Goal: Entertainment & Leisure: Browse casually

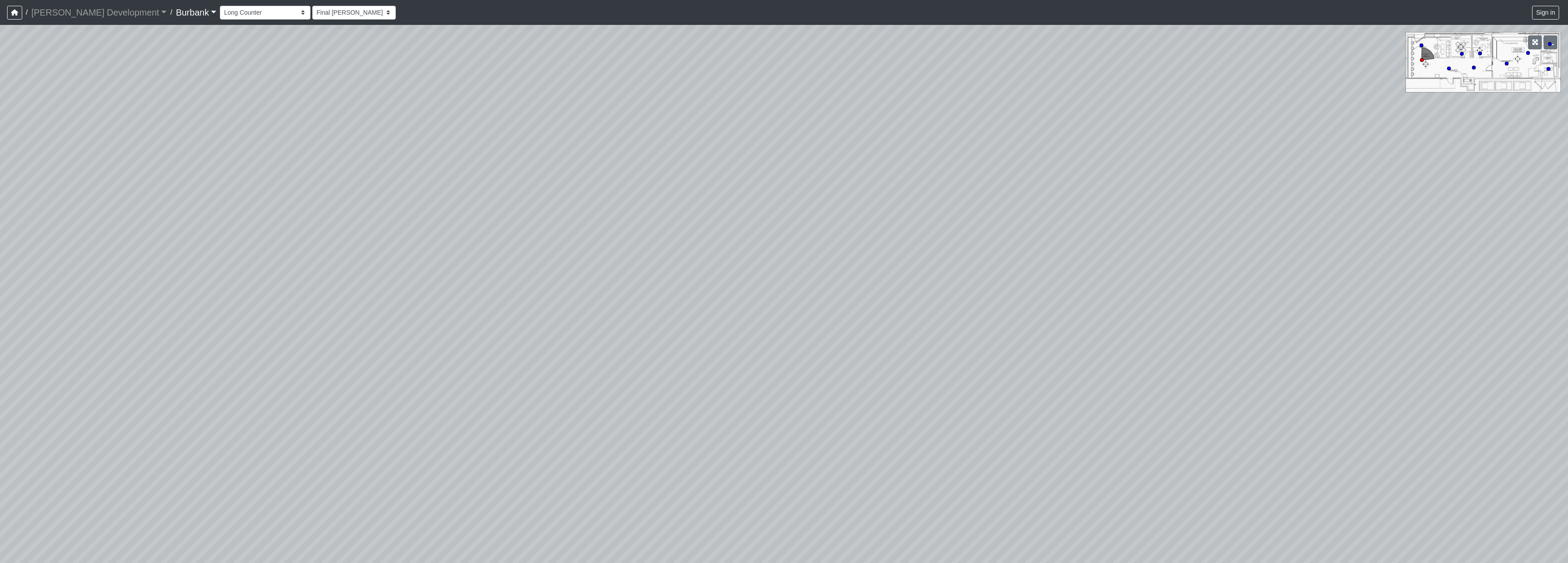
select select "jj98UPrBCWxk21fHZNQxZ6"
drag, startPoint x: 998, startPoint y: 305, endPoint x: 551, endPoint y: 306, distance: 447.0
click at [551, 306] on div "Loading... Pivot Door Loading... Entry" at bounding box center [784, 294] width 1568 height 538
drag, startPoint x: 800, startPoint y: 306, endPoint x: 1339, endPoint y: 285, distance: 539.4
click at [1339, 285] on div "Loading... Pivot Door Loading... Entry" at bounding box center [784, 294] width 1568 height 538
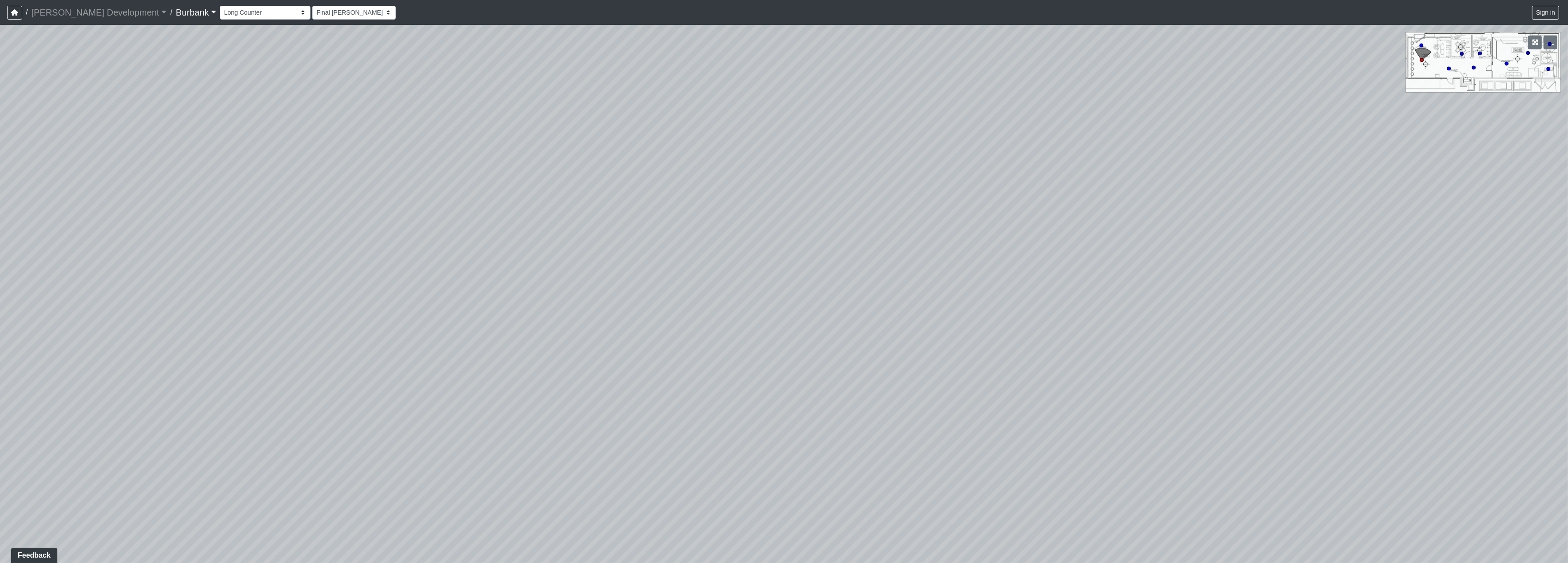
drag, startPoint x: 841, startPoint y: 340, endPoint x: 960, endPoint y: 341, distance: 119.0
click at [1209, 335] on div "Loading... Pivot Door Loading... Entry" at bounding box center [784, 294] width 1568 height 538
drag, startPoint x: 866, startPoint y: 332, endPoint x: 819, endPoint y: 327, distance: 47.3
click at [1244, 332] on div "Loading... Pivot Door Loading... Entry" at bounding box center [784, 294] width 1568 height 538
drag, startPoint x: 1089, startPoint y: 291, endPoint x: 1010, endPoint y: 81, distance: 224.4
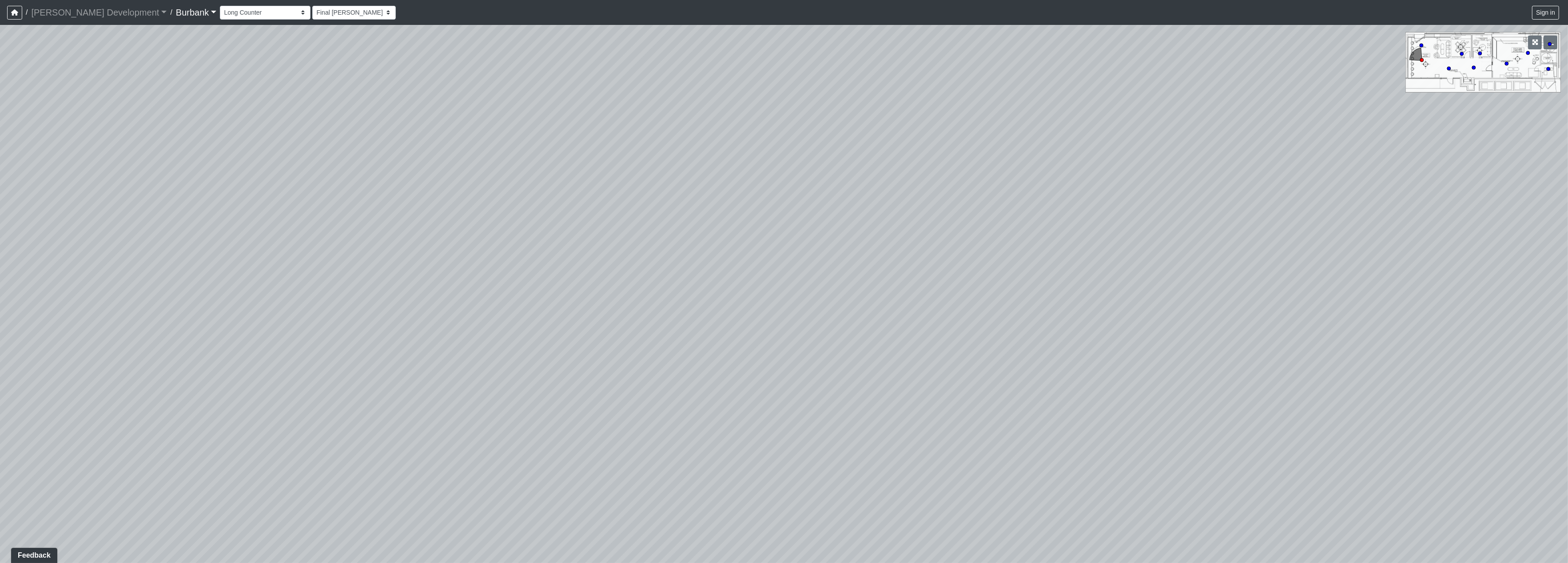
click at [1039, 116] on div "Loading... Pivot Door Loading... Entry" at bounding box center [784, 294] width 1568 height 538
drag, startPoint x: 975, startPoint y: 291, endPoint x: 1014, endPoint y: 463, distance: 176.4
click at [1024, 463] on div "Loading... Pivot Door Loading... Entry" at bounding box center [784, 294] width 1568 height 538
drag, startPoint x: 844, startPoint y: 338, endPoint x: 890, endPoint y: 456, distance: 126.6
click at [890, 456] on div "Loading... Pivot Door Loading... Entry" at bounding box center [784, 294] width 1568 height 538
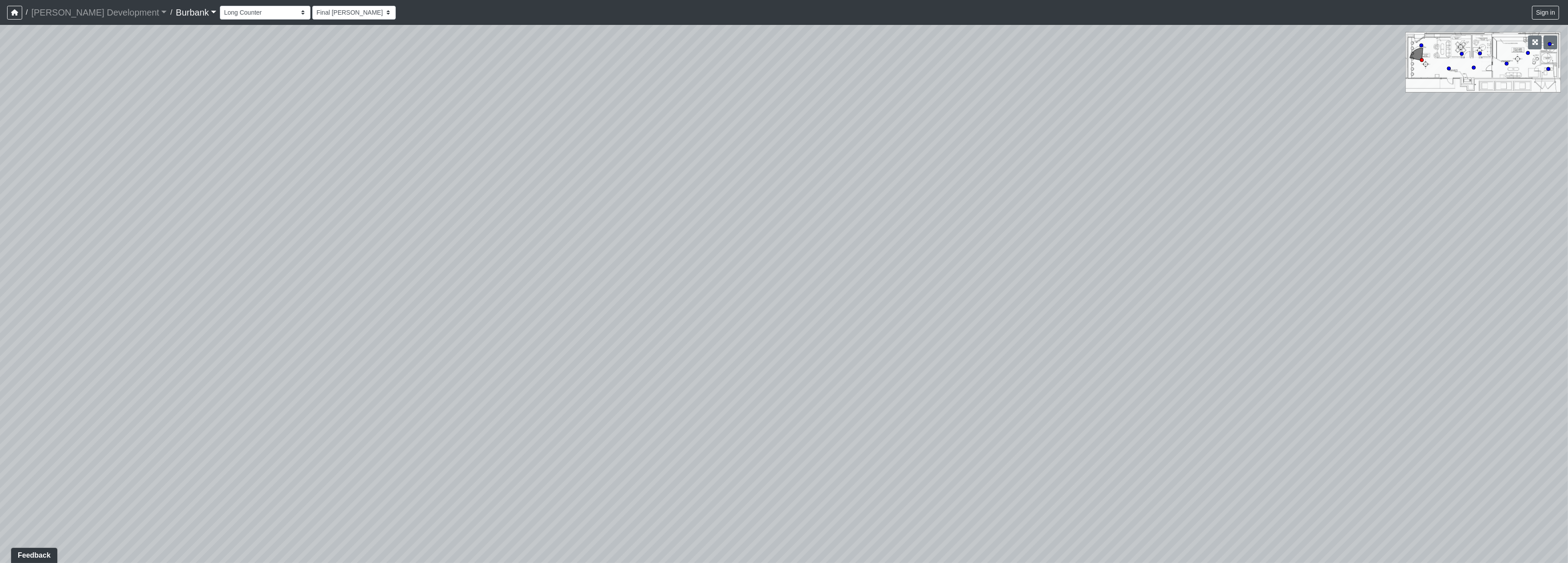
drag, startPoint x: 806, startPoint y: 320, endPoint x: 860, endPoint y: 401, distance: 97.3
click at [856, 417] on div "Loading... Pivot Door Loading... Entry" at bounding box center [784, 294] width 1568 height 538
drag, startPoint x: 837, startPoint y: 356, endPoint x: 1028, endPoint y: 407, distance: 197.7
click at [1028, 407] on div "Loading... Pivot Door Loading... Entry" at bounding box center [784, 294] width 1568 height 538
drag, startPoint x: 684, startPoint y: 302, endPoint x: 904, endPoint y: 436, distance: 257.6
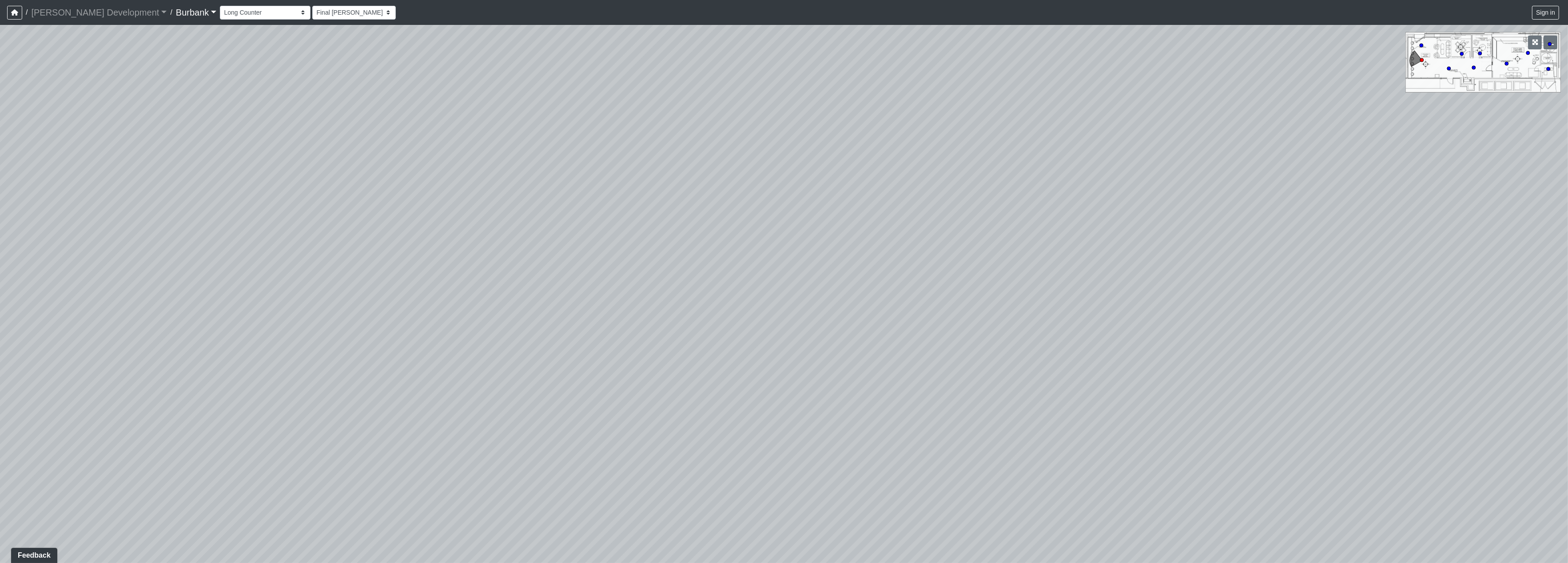
click at [931, 468] on div "Loading... Pivot Door Loading... Entry" at bounding box center [784, 294] width 1568 height 538
drag, startPoint x: 620, startPoint y: 346, endPoint x: 1160, endPoint y: 335, distance: 540.1
click at [1160, 335] on div "Loading... Pivot Door Loading... Entry" at bounding box center [784, 294] width 1568 height 538
drag, startPoint x: 1044, startPoint y: 301, endPoint x: 774, endPoint y: 303, distance: 270.0
click at [774, 303] on div "Loading... Pivot Door Loading... Entry" at bounding box center [784, 294] width 1568 height 538
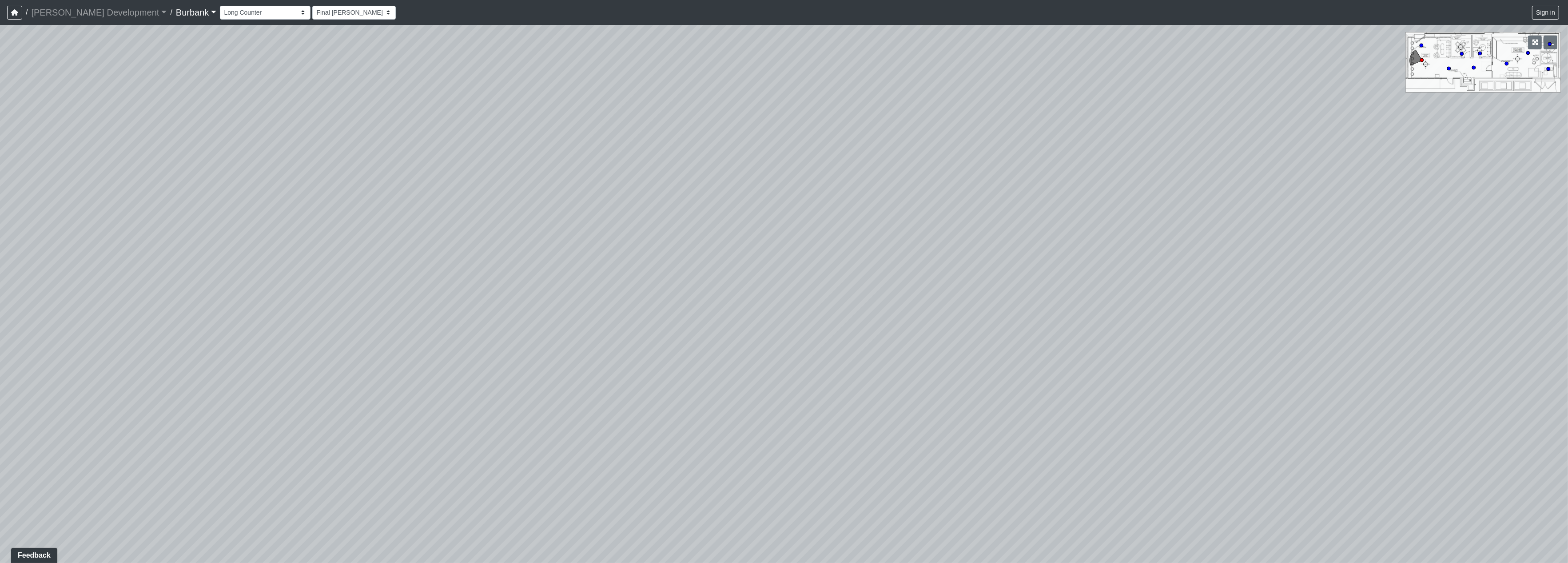
drag, startPoint x: 1200, startPoint y: 317, endPoint x: 710, endPoint y: 317, distance: 490.0
click at [710, 317] on div "Loading... Pivot Door Loading... Entry" at bounding box center [784, 294] width 1568 height 538
drag, startPoint x: 791, startPoint y: 314, endPoint x: 1329, endPoint y: 333, distance: 538.3
click at [1334, 333] on div "Loading... Pivot Door Loading... Entry" at bounding box center [784, 294] width 1568 height 538
drag, startPoint x: 864, startPoint y: 360, endPoint x: 1060, endPoint y: 211, distance: 246.2
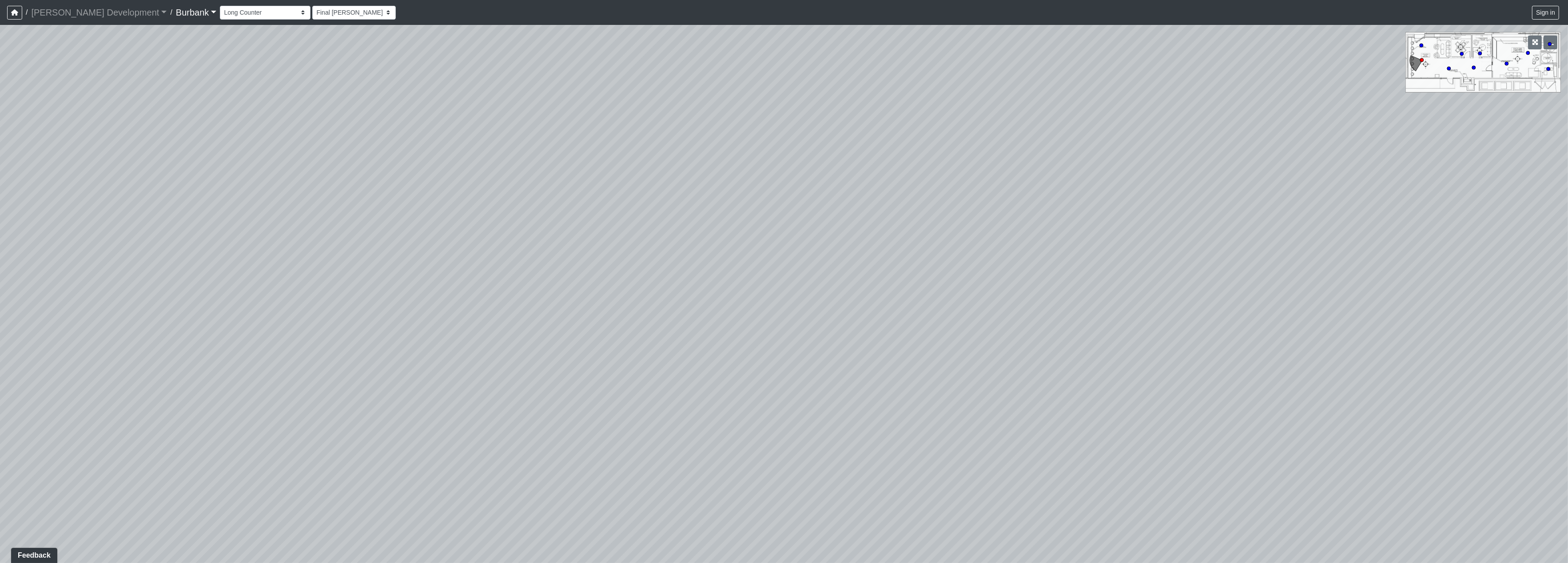
click at [1064, 213] on div "Loading... Pivot Door Loading... Entry" at bounding box center [784, 294] width 1568 height 538
drag, startPoint x: 1258, startPoint y: 286, endPoint x: 892, endPoint y: 309, distance: 366.7
click at [893, 308] on div "Loading... Pivot Door Loading... Entry" at bounding box center [784, 294] width 1568 height 538
drag, startPoint x: 981, startPoint y: 326, endPoint x: 956, endPoint y: 341, distance: 29.2
click at [839, 354] on div "Loading... Pivot Door Loading... Entry" at bounding box center [784, 294] width 1568 height 538
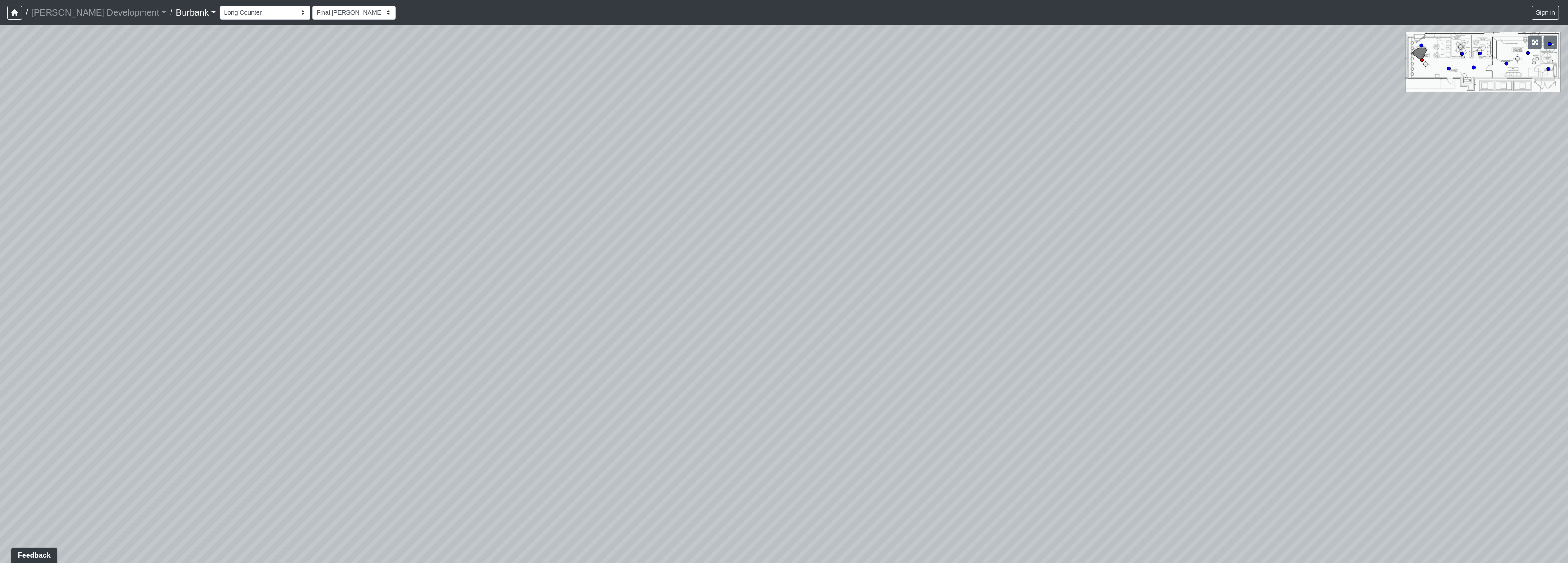
drag, startPoint x: 1352, startPoint y: 358, endPoint x: 785, endPoint y: 252, distance: 576.8
click at [786, 249] on div "Loading... Pivot Door Loading... Entry" at bounding box center [784, 294] width 1568 height 538
drag, startPoint x: 1244, startPoint y: 294, endPoint x: 968, endPoint y: 314, distance: 276.7
click at [968, 314] on div "Loading... Pivot Door Loading... Entry" at bounding box center [784, 294] width 1568 height 538
drag, startPoint x: 1218, startPoint y: 237, endPoint x: 1025, endPoint y: 256, distance: 193.9
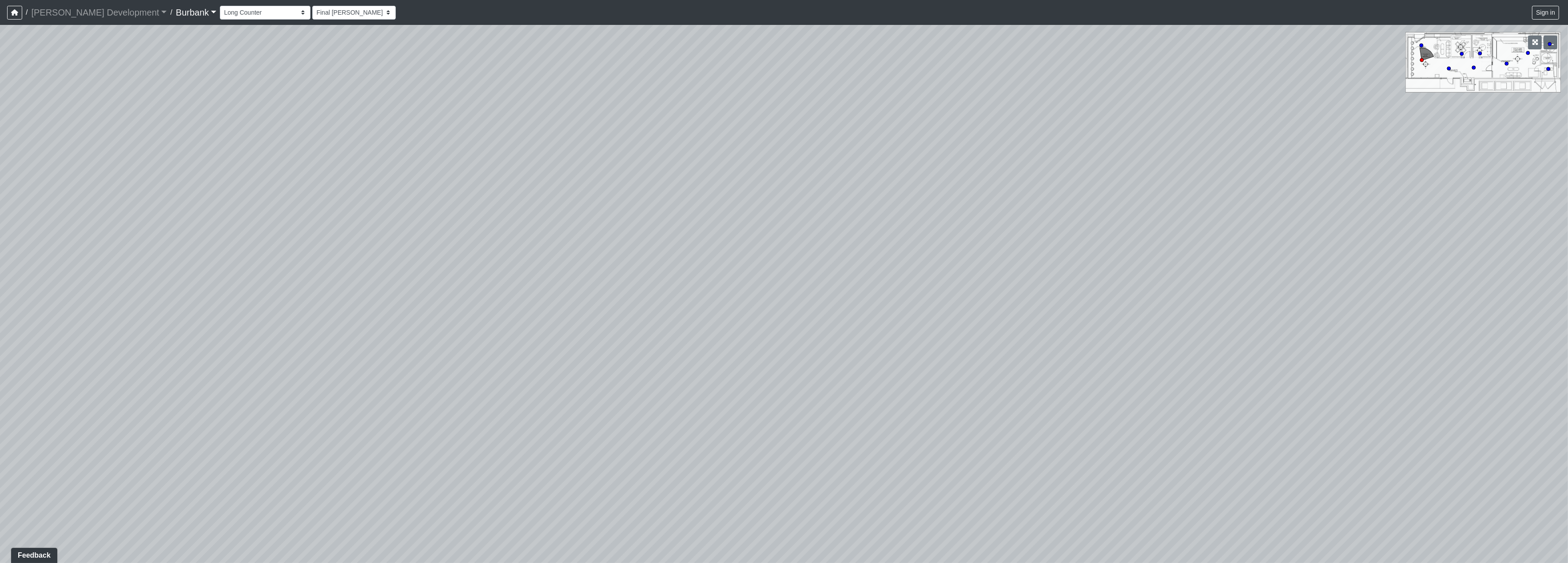
click at [1025, 256] on div "Loading... Pivot Door Loading... Entry" at bounding box center [784, 294] width 1568 height 538
drag, startPoint x: 982, startPoint y: 263, endPoint x: 1422, endPoint y: 140, distance: 456.9
click at [1422, 140] on div "Loading... Pivot Door Loading... Entry" at bounding box center [784, 294] width 1568 height 538
drag, startPoint x: 1055, startPoint y: 245, endPoint x: 1228, endPoint y: 375, distance: 216.4
click at [1228, 375] on div "Loading... Pivot Door Loading... Entry" at bounding box center [784, 294] width 1568 height 538
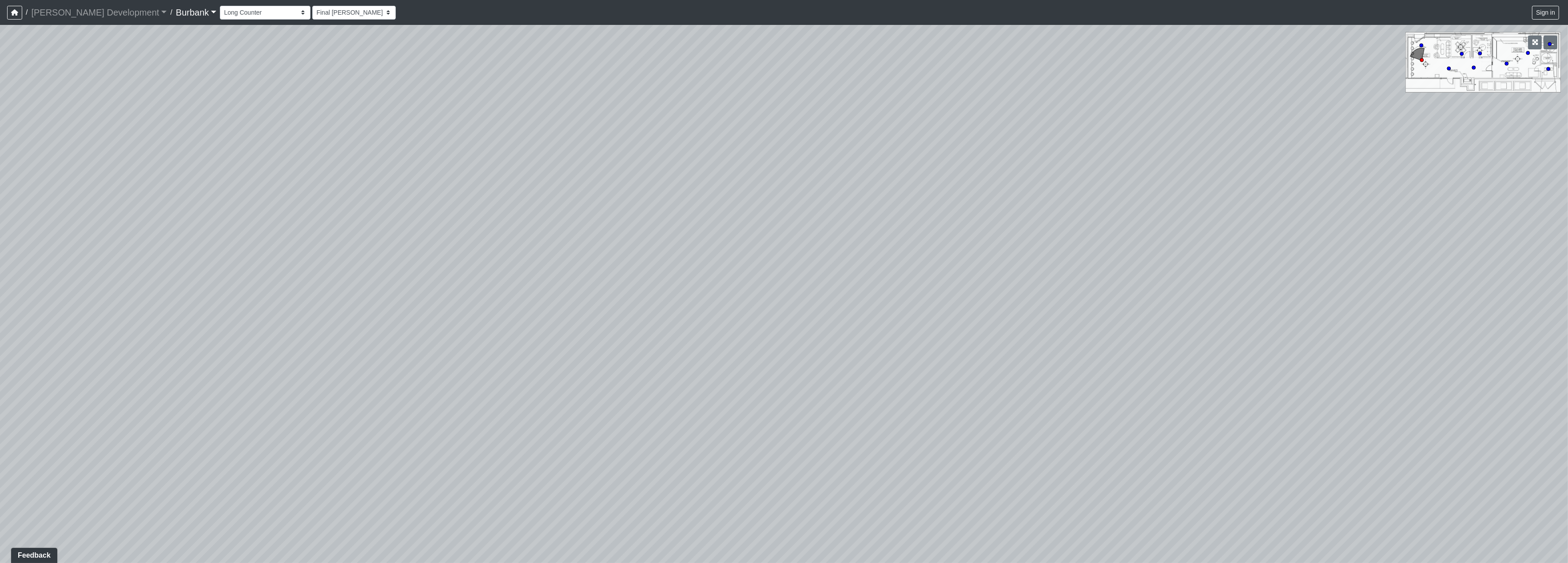
drag, startPoint x: 932, startPoint y: 305, endPoint x: 1102, endPoint y: 421, distance: 205.8
click at [1112, 426] on div "Loading... Pivot Door Loading... Entry" at bounding box center [784, 294] width 1568 height 538
drag, startPoint x: 1043, startPoint y: 242, endPoint x: 1358, endPoint y: 135, distance: 332.7
click at [1359, 134] on div "Loading... Pivot Door Loading... Entry" at bounding box center [784, 294] width 1568 height 538
drag, startPoint x: 1219, startPoint y: 338, endPoint x: 1296, endPoint y: 409, distance: 104.7
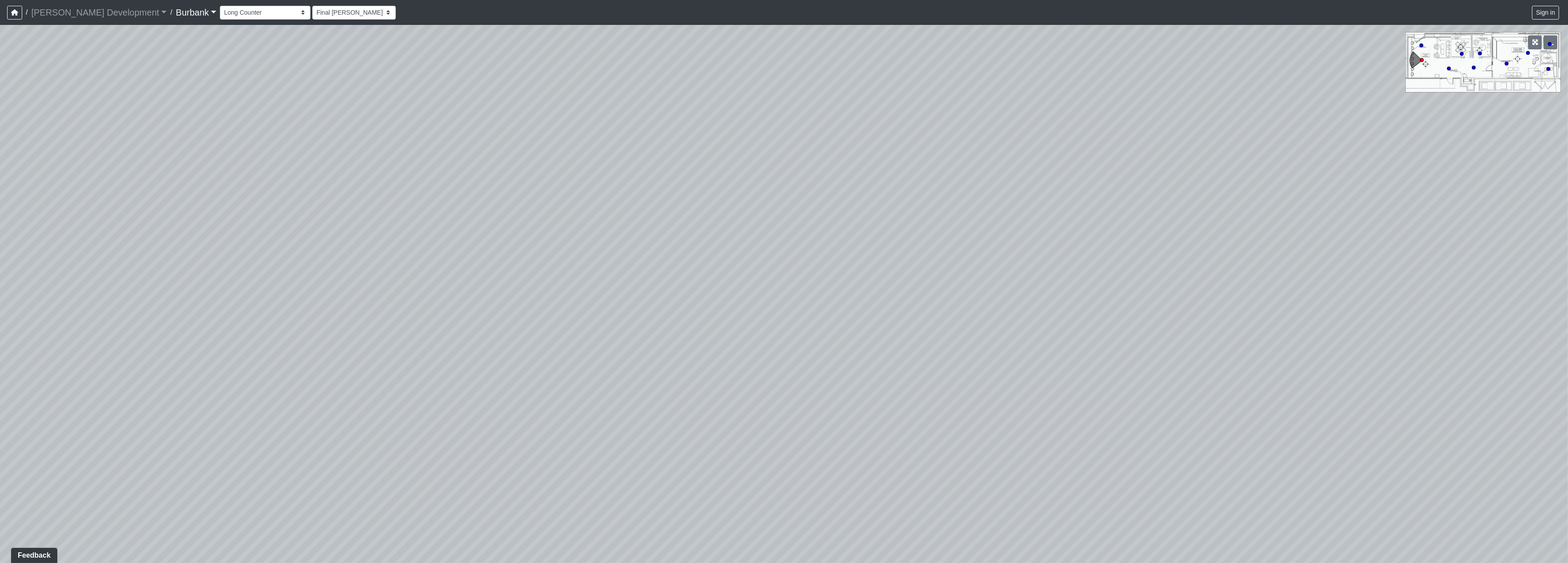
click at [1299, 409] on div "Loading... Pivot Door Loading... Entry" at bounding box center [784, 294] width 1568 height 538
drag, startPoint x: 797, startPoint y: 246, endPoint x: 723, endPoint y: 180, distance: 99.2
click at [1022, 411] on div "Loading... Pivot Door Loading... Entry" at bounding box center [784, 294] width 1568 height 538
drag, startPoint x: 712, startPoint y: 231, endPoint x: 724, endPoint y: 362, distance: 131.5
click at [723, 371] on div "Loading... Pivot Door Loading... Entry" at bounding box center [784, 294] width 1568 height 538
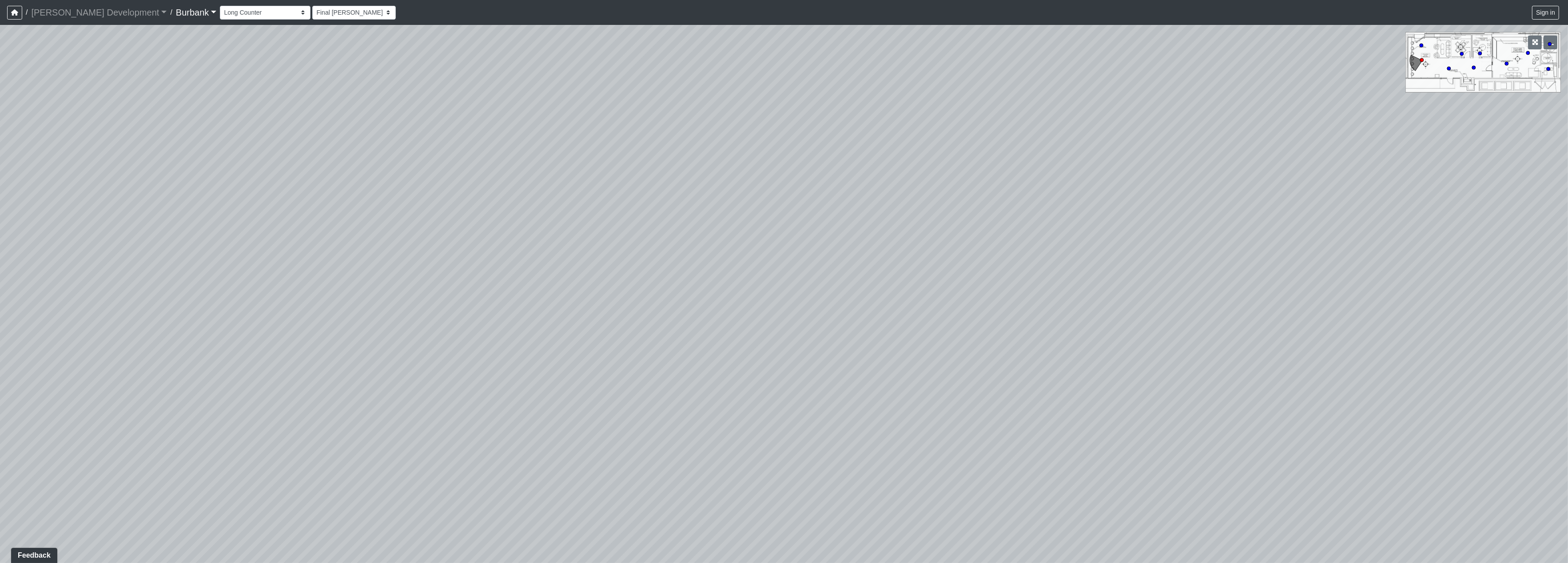
drag, startPoint x: 724, startPoint y: 362, endPoint x: 630, endPoint y: 133, distance: 247.5
click at [630, 132] on div "Loading... Pivot Door Loading... Entry" at bounding box center [784, 294] width 1568 height 538
drag, startPoint x: 930, startPoint y: 386, endPoint x: 804, endPoint y: 211, distance: 215.6
click at [804, 211] on div "Loading... Pivot Door Loading... Entry" at bounding box center [784, 294] width 1568 height 538
drag, startPoint x: 908, startPoint y: 278, endPoint x: 806, endPoint y: 187, distance: 136.7
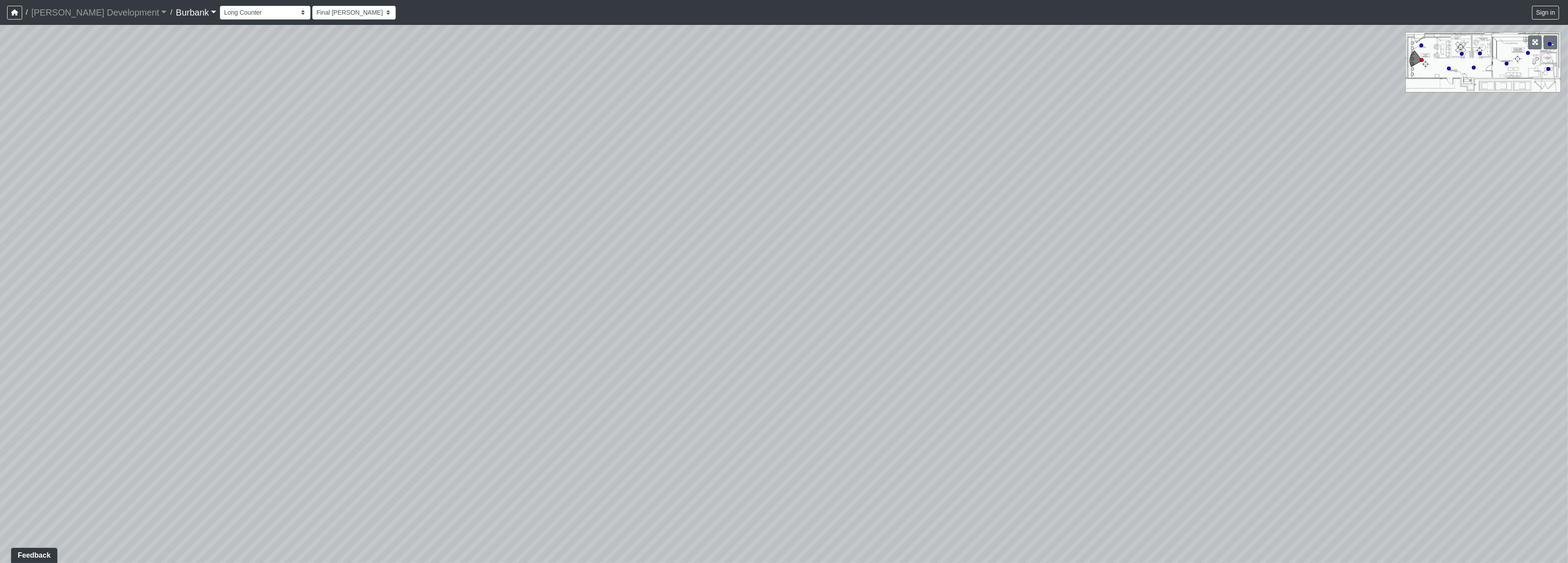
click at [806, 187] on div "Loading... Pivot Door Loading... Entry" at bounding box center [784, 294] width 1568 height 538
drag
click at [967, 242] on div "Loading... Pivot Door Loading... Entry" at bounding box center [784, 294] width 1568 height 538
